Goal: Information Seeking & Learning: Learn about a topic

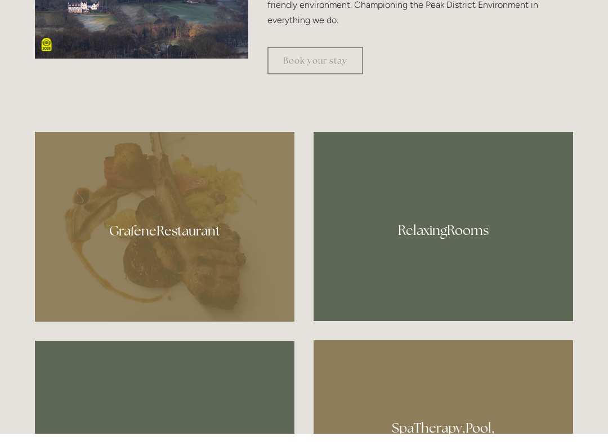
scroll to position [576, 0]
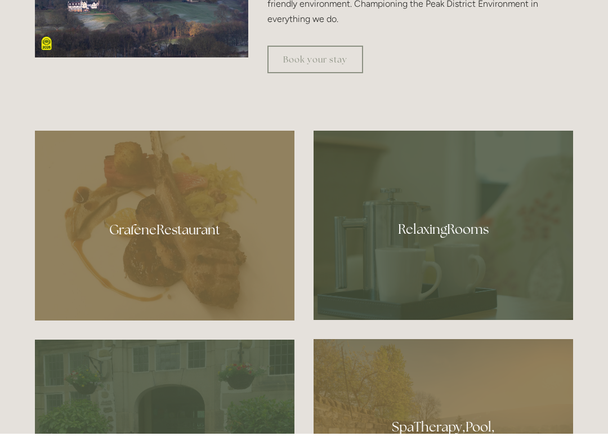
click at [228, 255] on div at bounding box center [164, 237] width 259 height 190
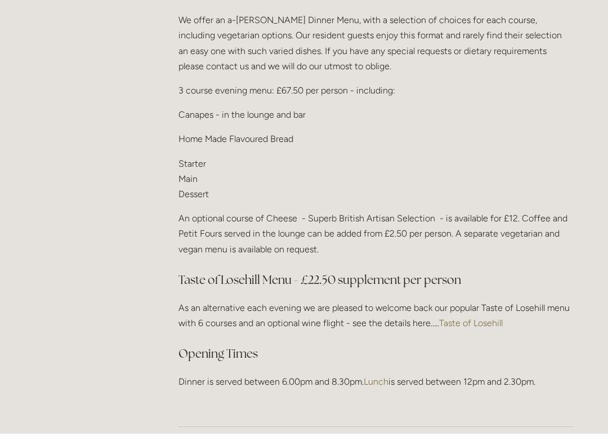
scroll to position [1375, 0]
click at [577, 157] on div "Dinner We offer an a-[PERSON_NAME] Dinner Menu, with a selection of choices for…" at bounding box center [376, 197] width 414 height 424
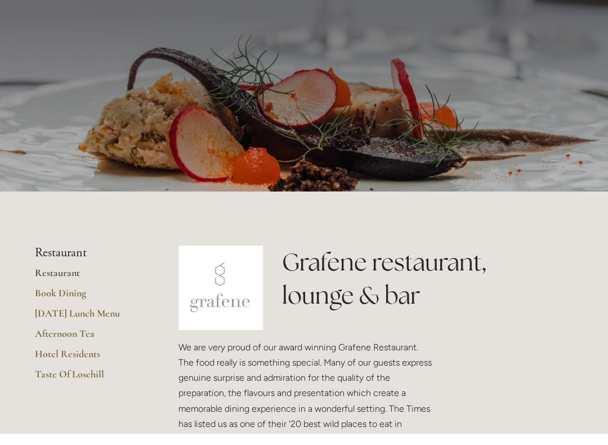
scroll to position [34, 0]
click at [98, 358] on link "Hotel Residents" at bounding box center [88, 368] width 107 height 20
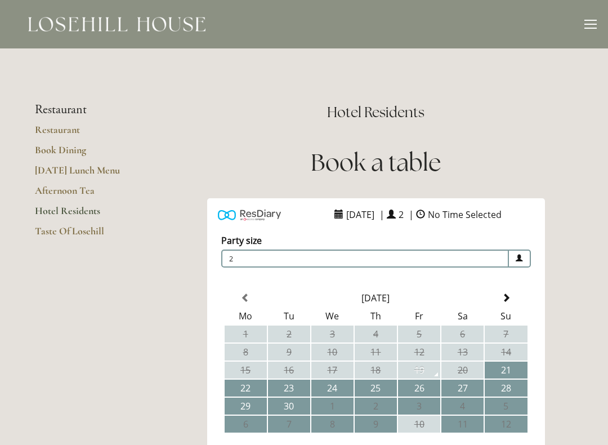
click at [92, 210] on link "Hotel Residents" at bounding box center [88, 214] width 107 height 20
click at [78, 228] on link "Taste Of Losehill" at bounding box center [88, 235] width 107 height 20
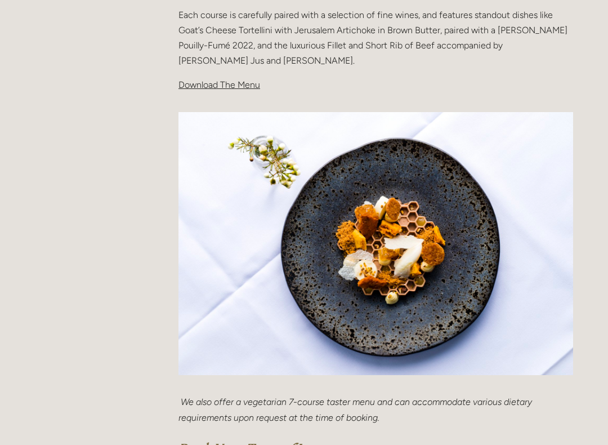
scroll to position [399, 0]
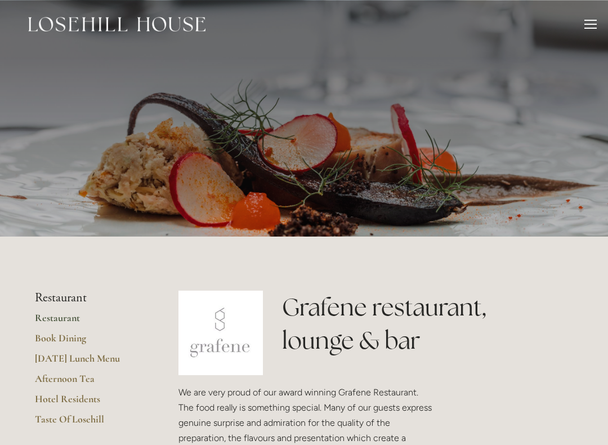
scroll to position [88, 0]
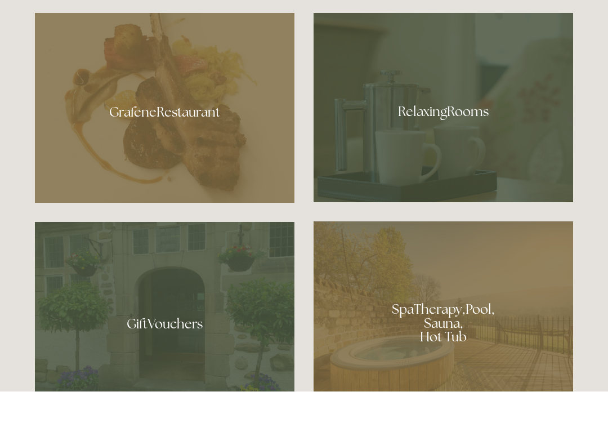
scroll to position [652, 0]
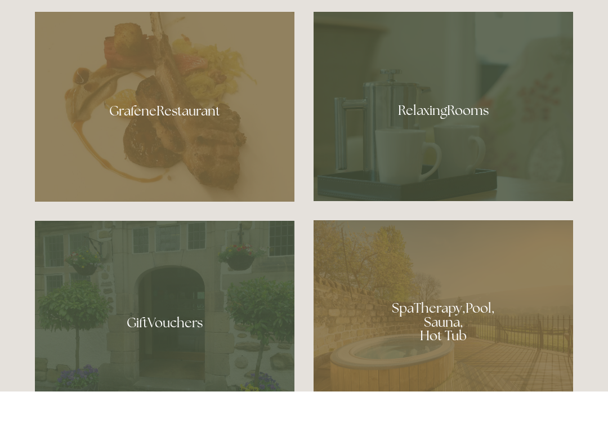
click at [461, 128] on div at bounding box center [442, 160] width 259 height 189
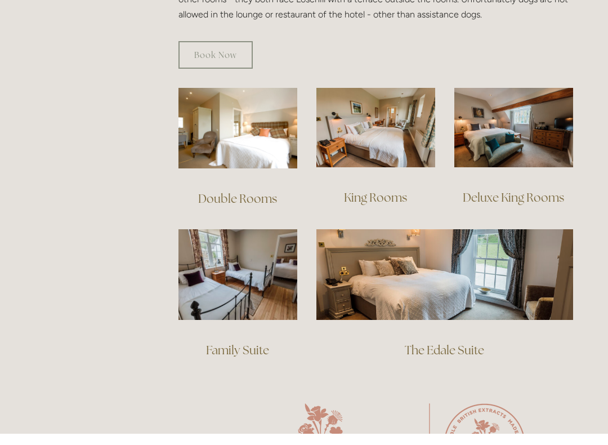
scroll to position [752, 0]
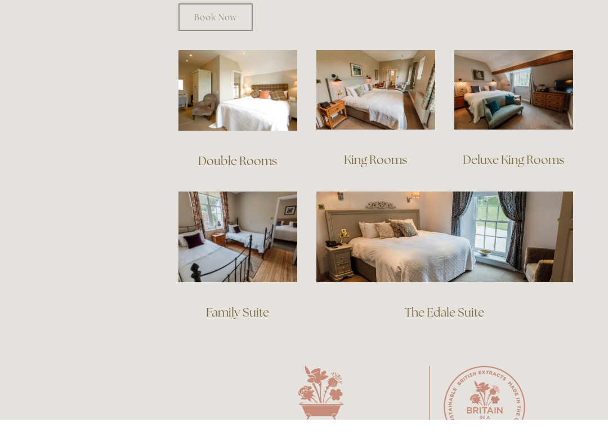
click at [262, 95] on img at bounding box center [237, 115] width 119 height 80
